Goal: Communication & Community: Answer question/provide support

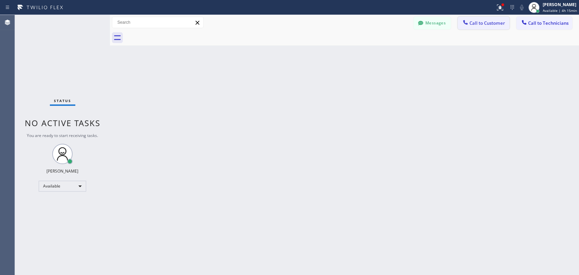
click at [471, 25] on span "Call to Customer" at bounding box center [487, 23] width 36 height 6
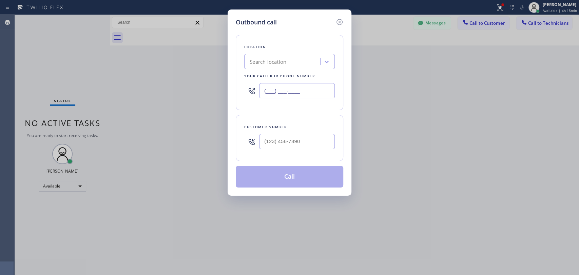
click at [284, 92] on input "(___) ___-____" at bounding box center [297, 90] width 76 height 15
paste input "310) 651-6353"
type input "[PHONE_NUMBER]"
click at [288, 118] on div "Customer number" at bounding box center [289, 138] width 107 height 46
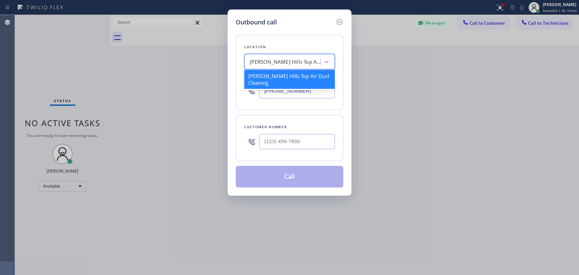
click at [318, 54] on div "[PERSON_NAME] Hills Top Air Duct Cleaning" at bounding box center [289, 61] width 90 height 15
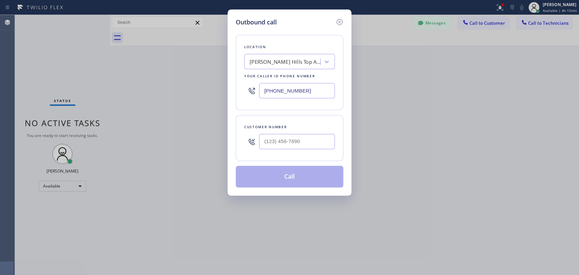
click at [317, 49] on div "Location" at bounding box center [289, 46] width 90 height 7
click at [286, 61] on div "[PERSON_NAME] Hills Top Air Duct Cleaning" at bounding box center [284, 62] width 71 height 8
click at [285, 35] on div "Location [PERSON_NAME][GEOGRAPHIC_DATA] Top Air Duct Cleaning Your caller id ph…" at bounding box center [289, 72] width 107 height 75
click at [341, 22] on icon at bounding box center [339, 22] width 8 height 8
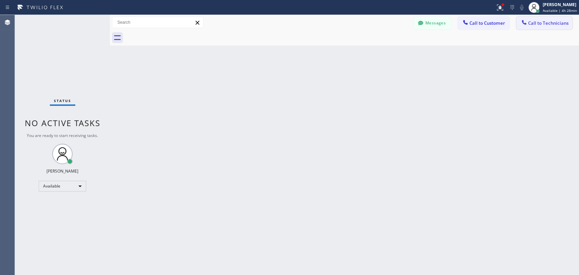
click at [525, 27] on button "Call to Technicians" at bounding box center [544, 23] width 56 height 13
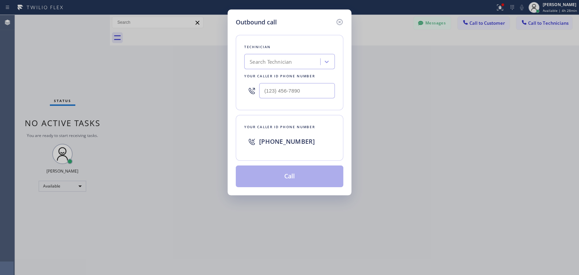
click at [217, 72] on div "Outbound call Technician Search Technician Your caller id phone number Your cal…" at bounding box center [289, 137] width 579 height 275
click at [271, 63] on div "Search Technician" at bounding box center [270, 62] width 42 height 8
type input "[PERSON_NAME]"
click at [271, 63] on div "Search Technician" at bounding box center [283, 62] width 74 height 12
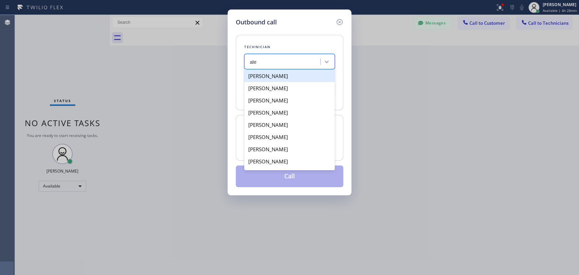
type input "[PERSON_NAME]"
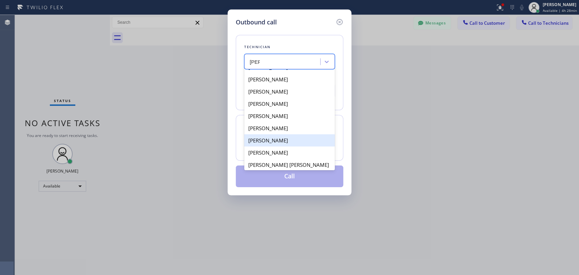
scroll to position [24, 0]
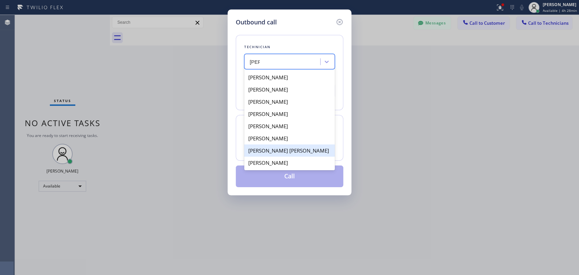
click at [281, 149] on div "[PERSON_NAME] [PERSON_NAME]" at bounding box center [289, 150] width 90 height 12
type input "[PHONE_NUMBER]"
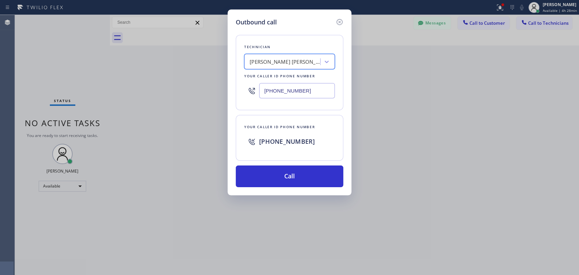
click at [277, 98] on input "[PHONE_NUMBER]" at bounding box center [297, 90] width 76 height 15
click at [278, 96] on input "[PHONE_NUMBER]" at bounding box center [297, 90] width 76 height 15
click at [279, 96] on input "[PHONE_NUMBER]" at bounding box center [297, 90] width 76 height 15
click at [337, 22] on icon at bounding box center [339, 22] width 8 height 8
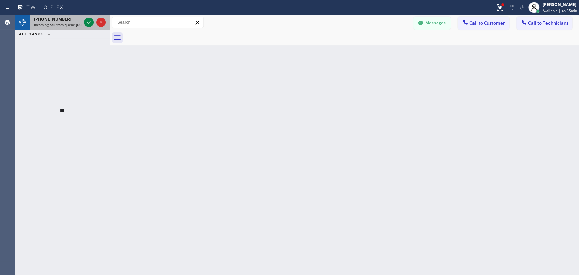
click at [59, 27] on div "[PHONE_NUMBER] Incoming call from queue [DSRs]" at bounding box center [56, 22] width 53 height 15
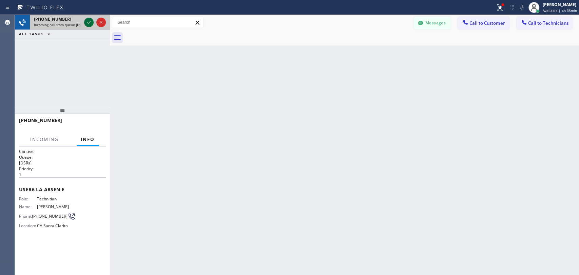
click at [87, 26] on icon at bounding box center [89, 22] width 8 height 8
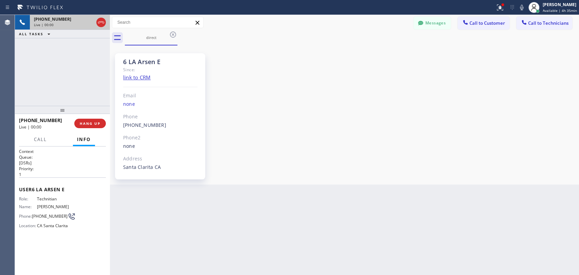
scroll to position [745, 0]
click at [65, 115] on div at bounding box center [62, 111] width 95 height 8
drag, startPoint x: 163, startPoint y: 61, endPoint x: 142, endPoint y: 59, distance: 21.1
click at [143, 59] on div "6 LA Arsen E" at bounding box center [160, 62] width 74 height 8
click at [142, 59] on div "6 LA Arsen E" at bounding box center [160, 62] width 74 height 8
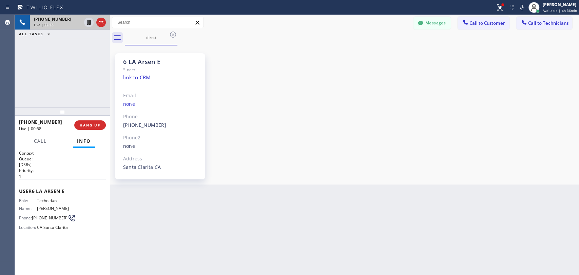
click at [161, 57] on div "6 LA Arsen E Since: link to CRM Email none Phone [PHONE_NUMBER] Outbound call T…" at bounding box center [160, 116] width 90 height 126
click at [156, 60] on div "6 LA Arsen E" at bounding box center [160, 62] width 74 height 8
click at [437, 18] on button "Messages" at bounding box center [431, 23] width 37 height 13
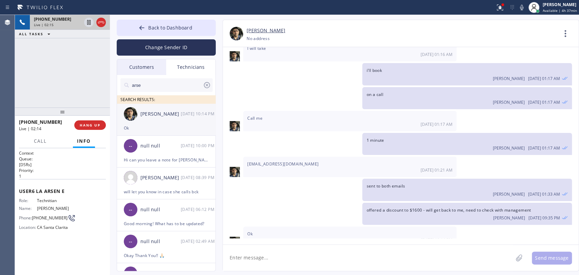
drag, startPoint x: 158, startPoint y: 114, endPoint x: 165, endPoint y: 118, distance: 8.5
click at [158, 114] on div "[PERSON_NAME]" at bounding box center [160, 114] width 40 height 8
click at [277, 253] on textarea at bounding box center [368, 258] width 290 height 26
click at [276, 258] on textarea at bounding box center [368, 258] width 290 height 26
click at [276, 258] on textarea "To enrich screen reader interactions, please activate Accessibility in Grammarl…" at bounding box center [368, 258] width 290 height 26
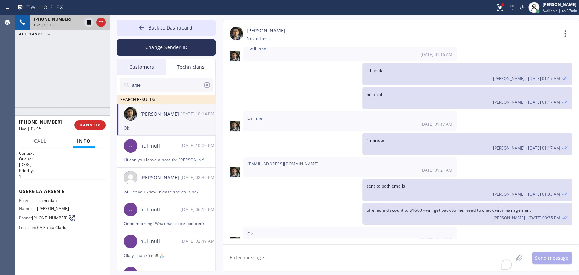
paste textarea "[PHONE_NUMBER]"
type textarea "[PHONE_NUMBER]"
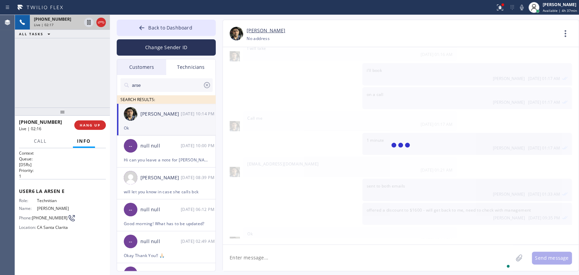
scroll to position [784, 0]
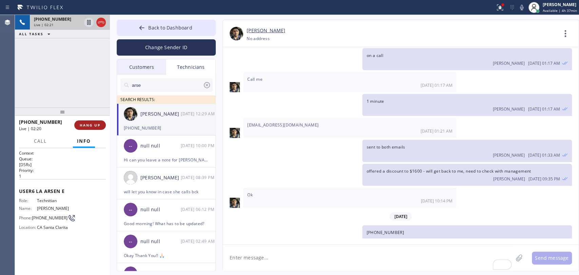
click at [87, 124] on span "HANG UP" at bounding box center [90, 125] width 21 height 5
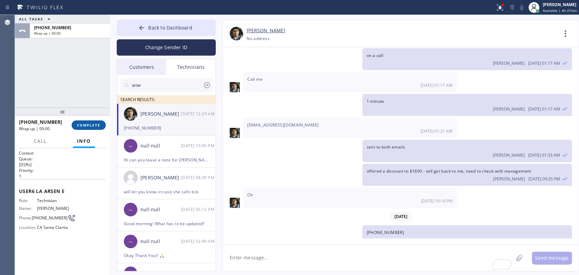
click at [90, 125] on span "COMPLETE" at bounding box center [88, 125] width 23 height 5
drag, startPoint x: 62, startPoint y: 97, endPoint x: 212, endPoint y: 172, distance: 167.8
click at [61, 97] on div "ALL TASKS ALL TASKS ACTIVE TASKS TASKS IN WRAP UP [PHONE_NUMBER] Wrap up | 00:01" at bounding box center [62, 61] width 95 height 93
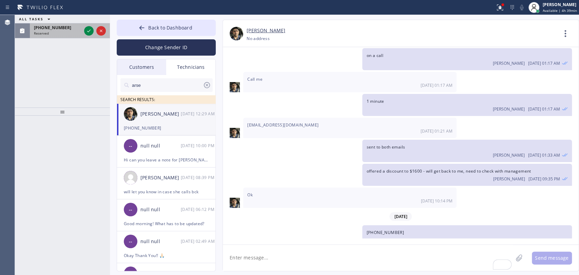
click at [32, 31] on div "[PHONE_NUMBER] Reserved" at bounding box center [56, 30] width 53 height 15
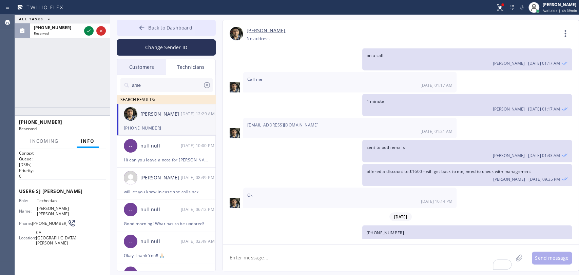
click at [149, 32] on button "Back to Dashboard" at bounding box center [166, 28] width 99 height 16
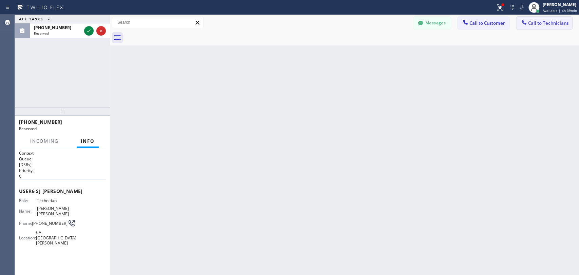
click at [542, 25] on span "Call to Technicians" at bounding box center [548, 23] width 40 height 6
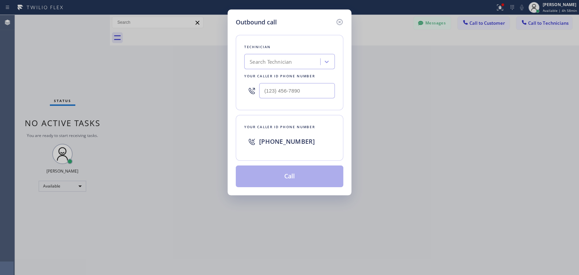
click at [339, 22] on icon at bounding box center [339, 22] width 8 height 8
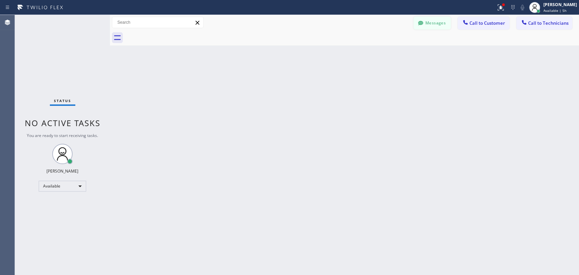
click at [428, 28] on button "Messages" at bounding box center [431, 23] width 37 height 13
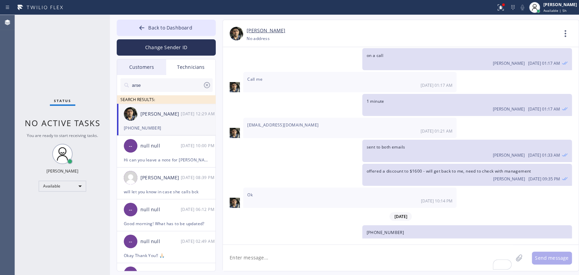
click at [152, 69] on div "Customers" at bounding box center [141, 67] width 49 height 16
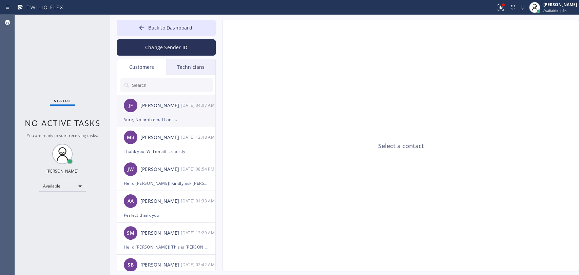
click at [182, 109] on div "[DATE] 04:07 AM" at bounding box center [198, 105] width 35 height 8
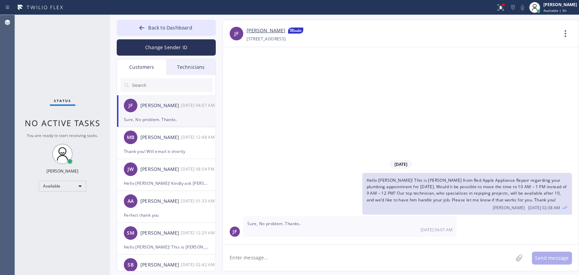
click at [253, 32] on link "[PERSON_NAME]" at bounding box center [265, 31] width 39 height 8
click at [157, 153] on div "Thank you! Will email it shortly" at bounding box center [166, 151] width 85 height 8
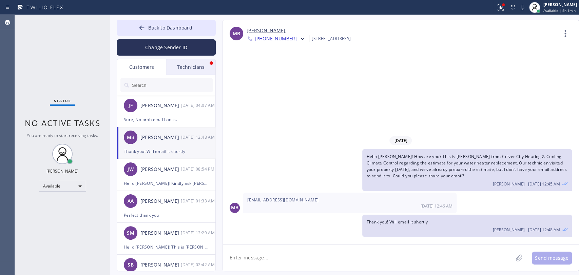
click at [198, 63] on div "Technicians" at bounding box center [190, 67] width 49 height 16
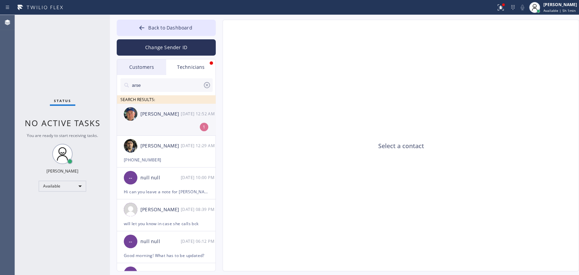
click at [144, 125] on li "[PERSON_NAME] [DATE] 12:52 AM 1" at bounding box center [166, 120] width 99 height 32
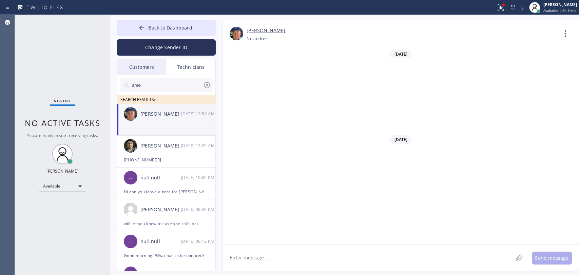
scroll to position [76885, 0]
click at [256, 253] on textarea at bounding box center [368, 258] width 290 height 26
type textarea "yes, i informed him [DATE] that i sent"
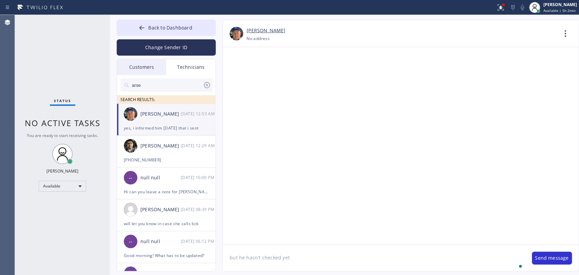
type textarea "but he hasn't checked yet"
click at [204, 126] on div "1" at bounding box center [204, 127] width 8 height 8
click at [178, 33] on button "Back to Dashboard" at bounding box center [166, 28] width 99 height 16
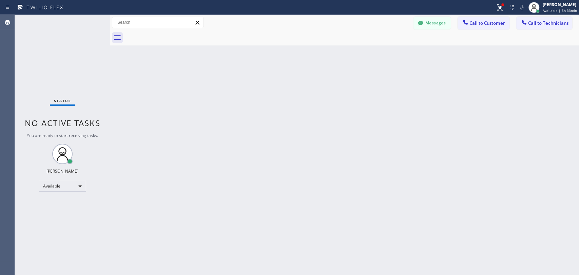
click at [409, 193] on div "Back to Dashboard Change Sender ID Customers Technicians [PERSON_NAME] [DATE] 0…" at bounding box center [344, 145] width 469 height 260
click at [402, 212] on div "Back to Dashboard Change Sender ID Customers Technicians [PERSON_NAME] [DATE] 0…" at bounding box center [344, 145] width 469 height 260
drag, startPoint x: 296, startPoint y: 211, endPoint x: 291, endPoint y: 210, distance: 4.9
click at [296, 211] on div "Back to Dashboard Change Sender ID Customers Technicians [PERSON_NAME] [DATE] 0…" at bounding box center [344, 145] width 469 height 260
click at [326, 186] on div "Back to Dashboard Change Sender ID Customers Technicians [PERSON_NAME] [DATE] 0…" at bounding box center [344, 145] width 469 height 260
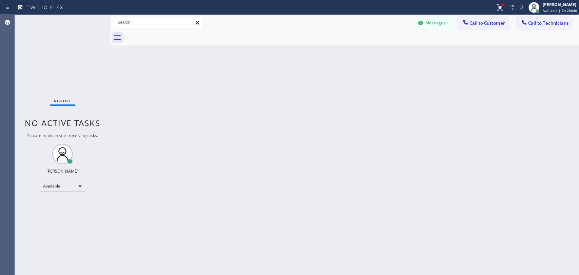
click at [426, 22] on button "Messages" at bounding box center [431, 23] width 37 height 13
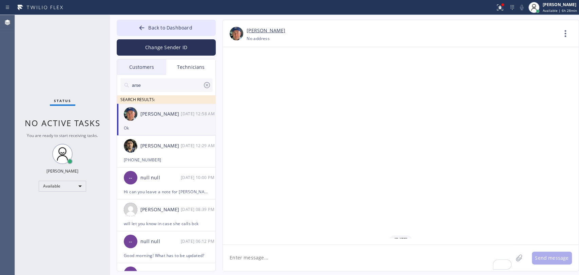
click at [174, 82] on input "arse" at bounding box center [167, 85] width 72 height 14
click at [171, 84] on input "arse" at bounding box center [167, 85] width 72 height 14
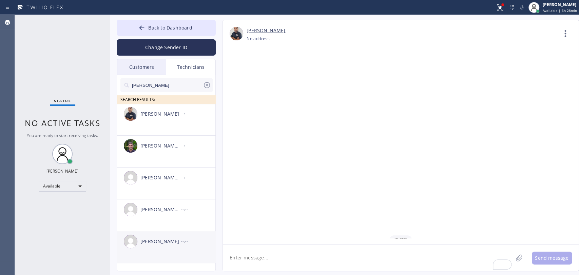
type input "[PERSON_NAME]"
click at [162, 237] on div "[PERSON_NAME] --:--" at bounding box center [166, 241] width 99 height 20
drag, startPoint x: 165, startPoint y: 212, endPoint x: 225, endPoint y: 240, distance: 65.4
click at [165, 212] on div "[PERSON_NAME] [PERSON_NAME]" at bounding box center [160, 210] width 40 height 8
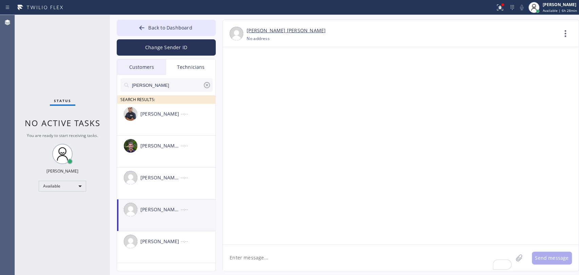
scroll to position [0, 0]
click at [265, 259] on textarea "To enrich screen reader interactions, please activate Accessibility in Grammarl…" at bounding box center [368, 258] width 290 height 26
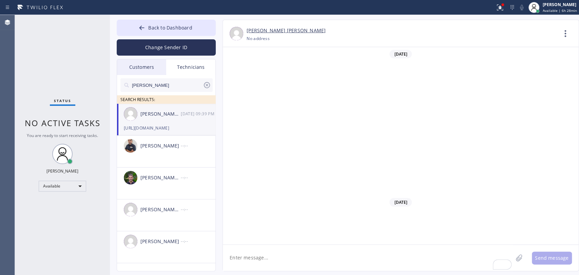
scroll to position [11302, 0]
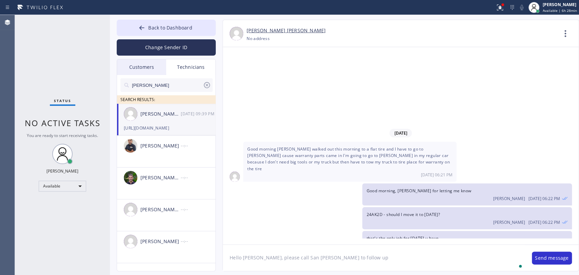
type textarea "Hello [PERSON_NAME], please call San [PERSON_NAME] to follow up"
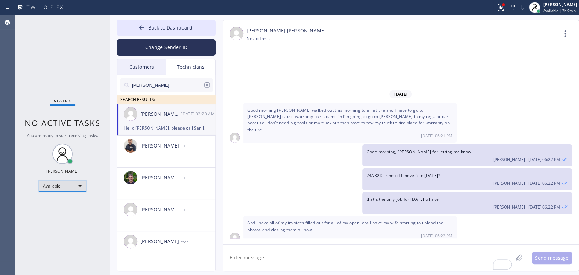
click at [56, 187] on div "Available" at bounding box center [62, 186] width 47 height 11
click at [56, 191] on li "Offline" at bounding box center [62, 195] width 46 height 8
